Goal: Task Accomplishment & Management: Manage account settings

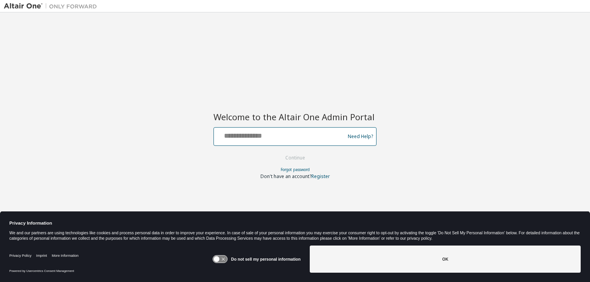
click at [280, 138] on input "text" at bounding box center [280, 134] width 127 height 11
type input "**********"
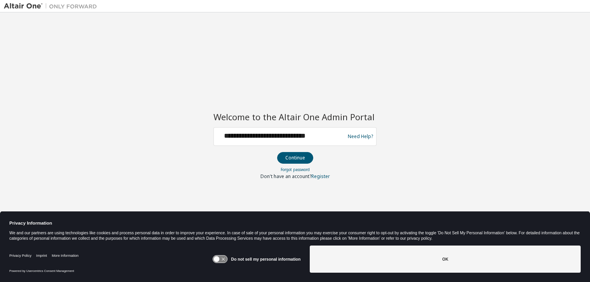
click at [303, 157] on button "Continue" at bounding box center [295, 158] width 36 height 12
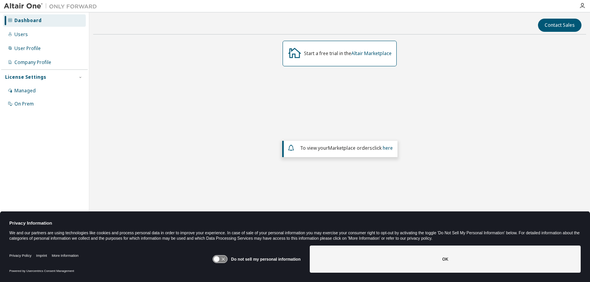
click at [217, 257] on icon at bounding box center [217, 259] width 6 height 6
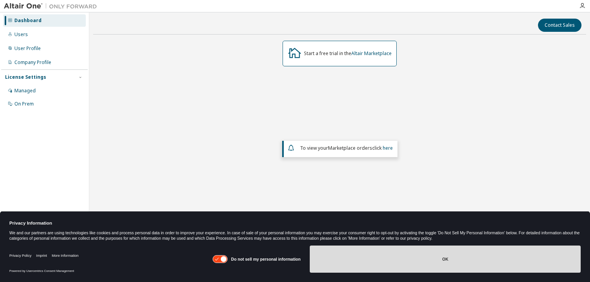
click at [399, 255] on button "OK" at bounding box center [445, 259] width 271 height 27
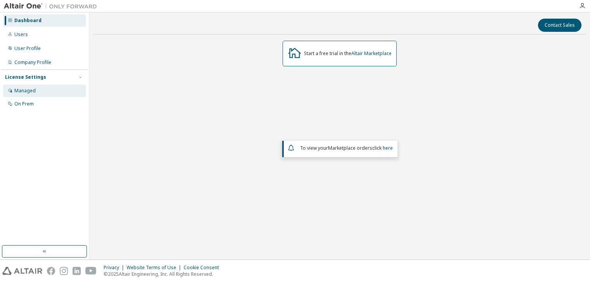
click at [29, 93] on div "Managed" at bounding box center [24, 91] width 21 height 6
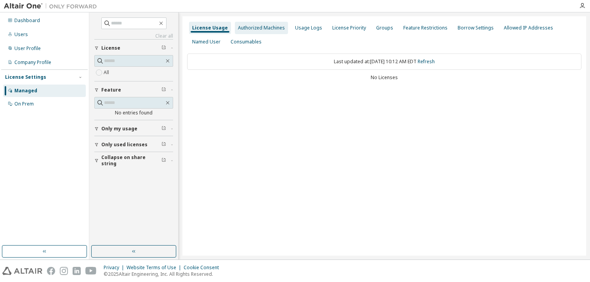
click at [258, 28] on div "Authorized Machines" at bounding box center [261, 28] width 47 height 6
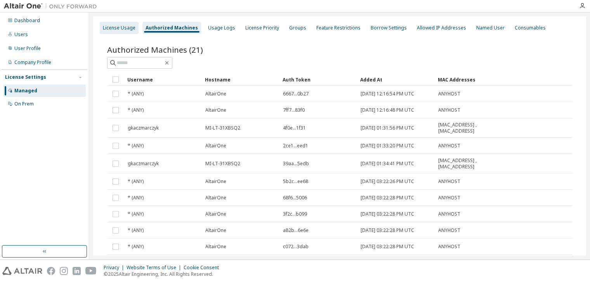
click at [124, 29] on div "License Usage" at bounding box center [119, 28] width 33 height 6
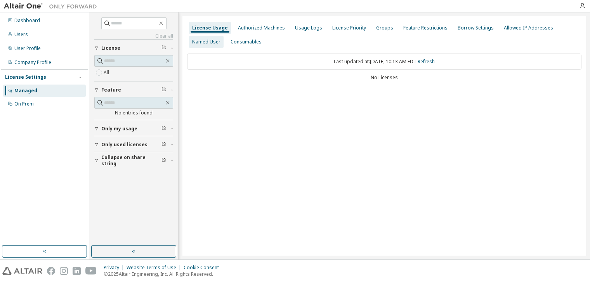
click at [205, 43] on div "Named User" at bounding box center [206, 42] width 28 height 6
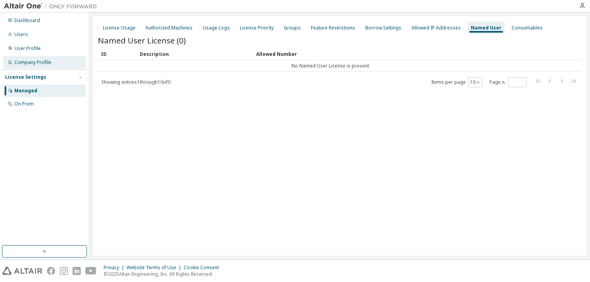
click at [26, 61] on div "Company Profile" at bounding box center [32, 62] width 37 height 6
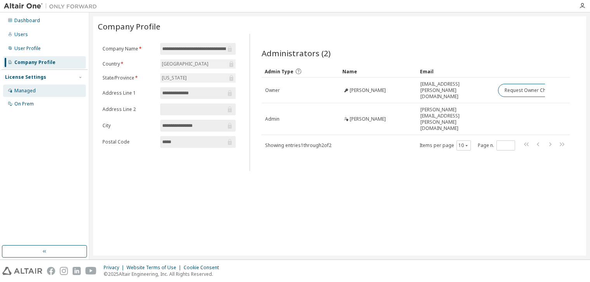
click at [21, 87] on div "Managed" at bounding box center [44, 91] width 83 height 12
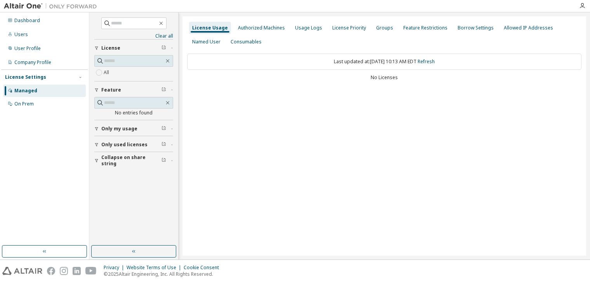
click at [171, 128] on icon "button" at bounding box center [172, 129] width 5 height 2
click at [171, 167] on icon "button" at bounding box center [172, 167] width 5 height 2
click at [169, 202] on div "Collapse on share string" at bounding box center [135, 205] width 69 height 12
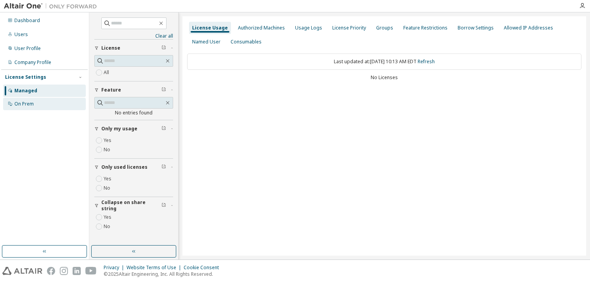
click at [22, 104] on div "On Prem" at bounding box center [23, 104] width 19 height 6
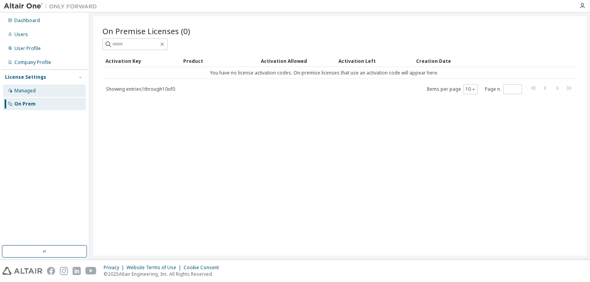
click at [23, 91] on div "Managed" at bounding box center [24, 91] width 21 height 6
